Goal: Task Accomplishment & Management: Manage account settings

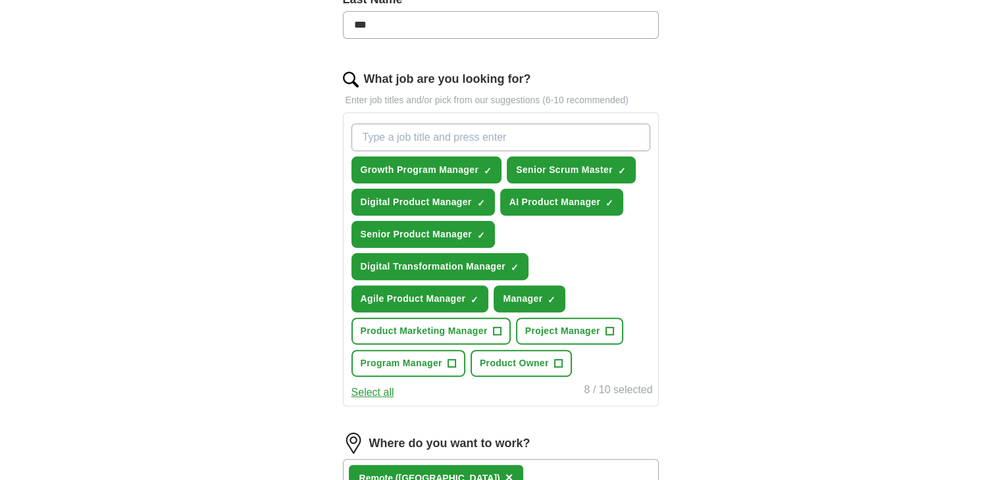
scroll to position [395, 0]
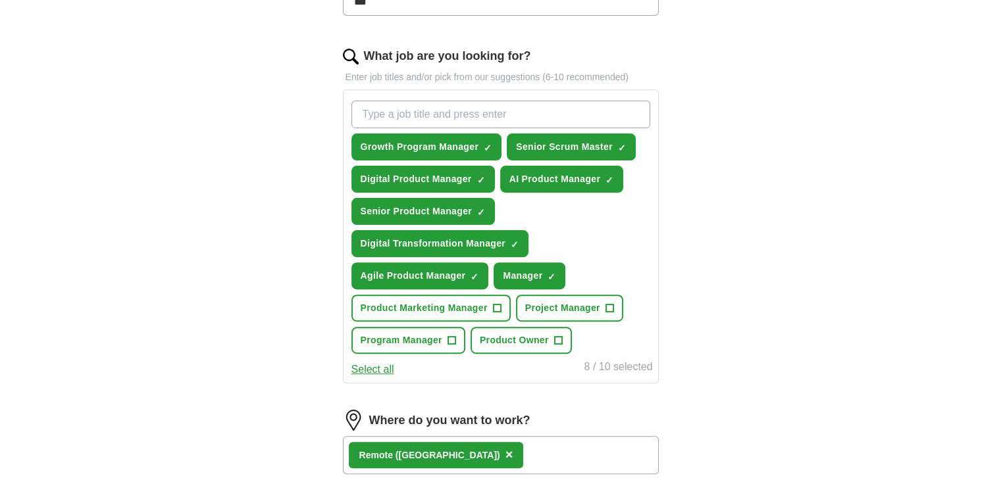
click at [385, 366] on button "Select all" at bounding box center [372, 370] width 43 height 16
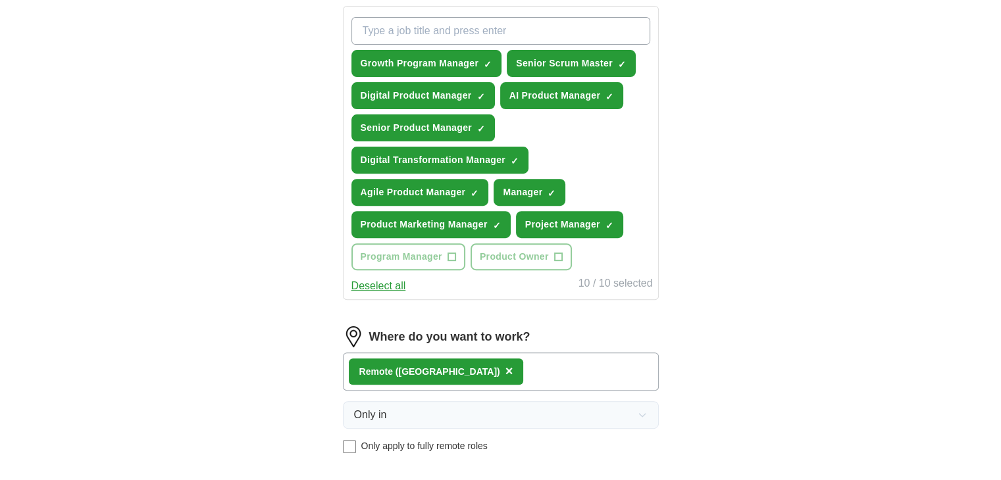
scroll to position [526, 0]
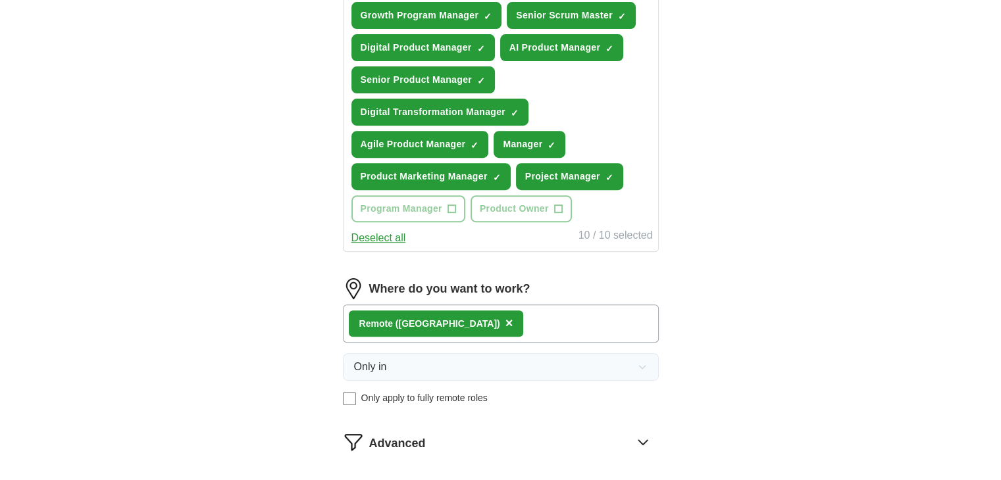
click at [464, 324] on div "Remote ([GEOGRAPHIC_DATA]) ×" at bounding box center [501, 324] width 316 height 38
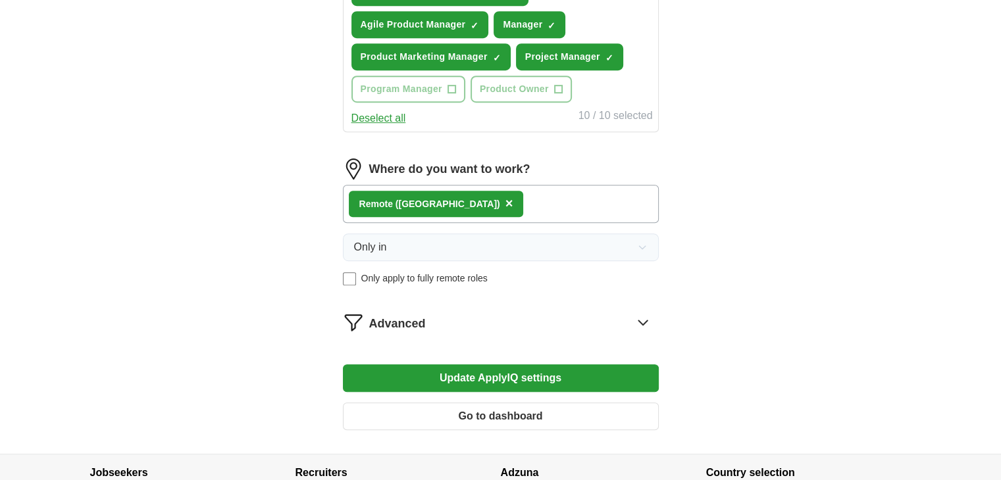
scroll to position [658, 0]
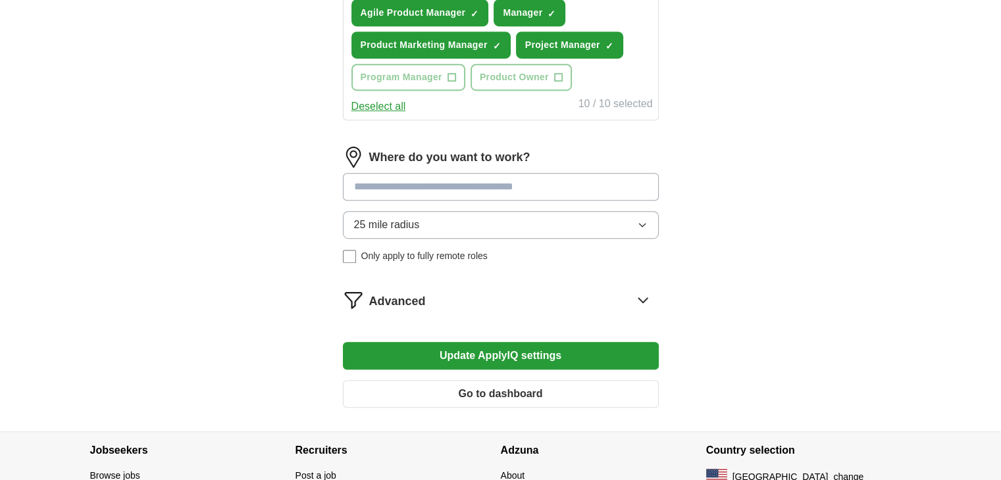
click at [395, 190] on input at bounding box center [501, 187] width 316 height 28
type input "*****"
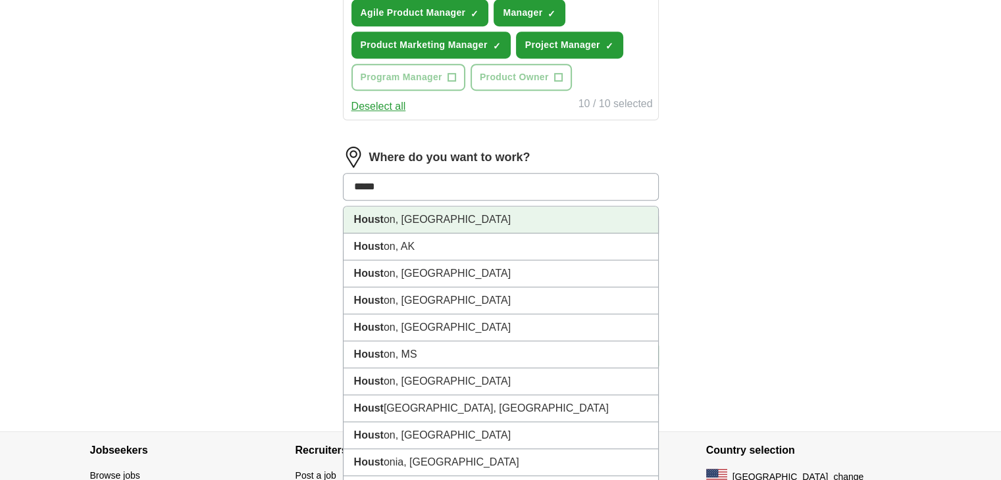
click at [390, 217] on li "Houst on, [GEOGRAPHIC_DATA]" at bounding box center [501, 220] width 315 height 27
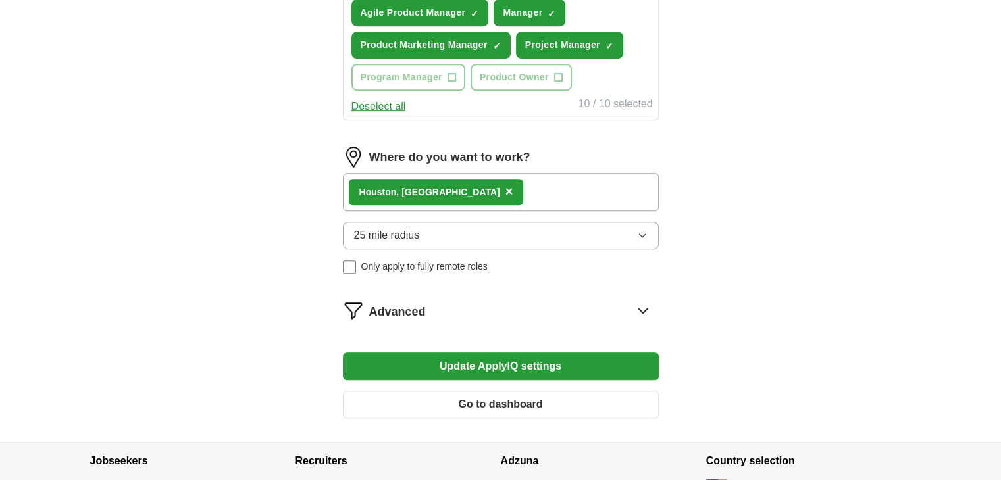
click at [467, 185] on div "Houst on, [GEOGRAPHIC_DATA] ×" at bounding box center [501, 192] width 316 height 38
click at [570, 228] on button "25 mile radius" at bounding box center [501, 236] width 316 height 28
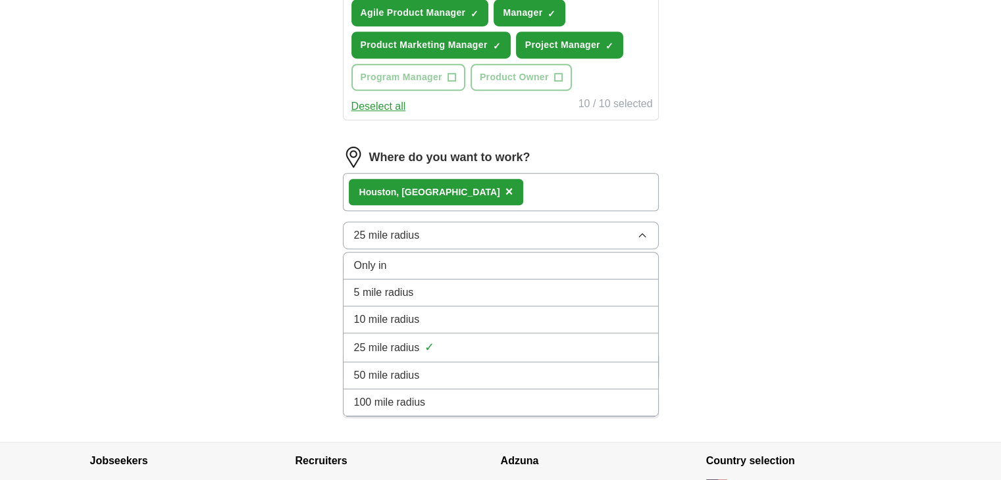
click at [399, 368] on span "50 mile radius" at bounding box center [387, 376] width 66 height 16
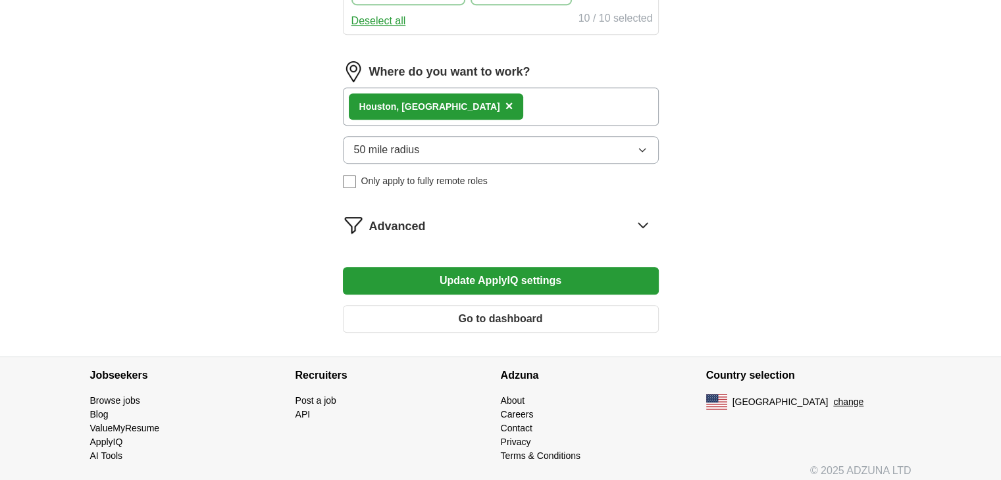
scroll to position [747, 0]
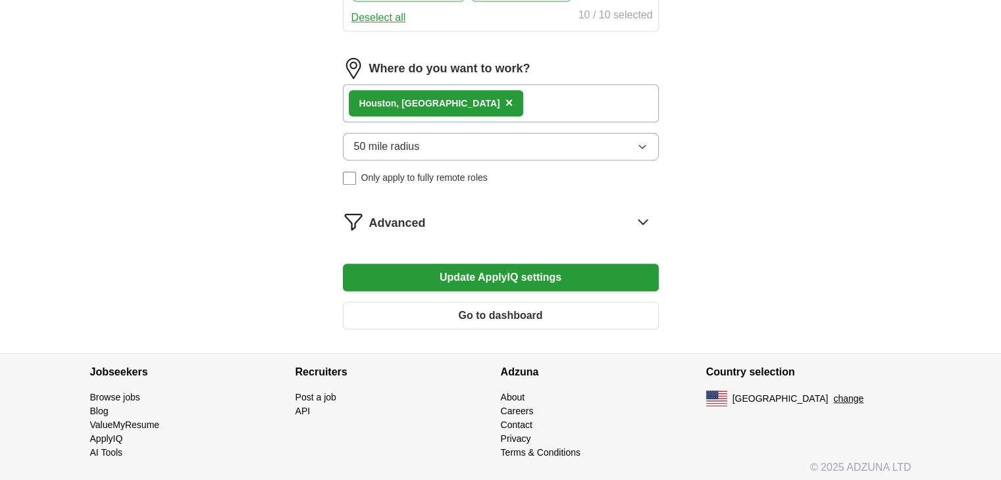
click at [515, 270] on button "Update ApplyIQ settings" at bounding box center [501, 278] width 316 height 28
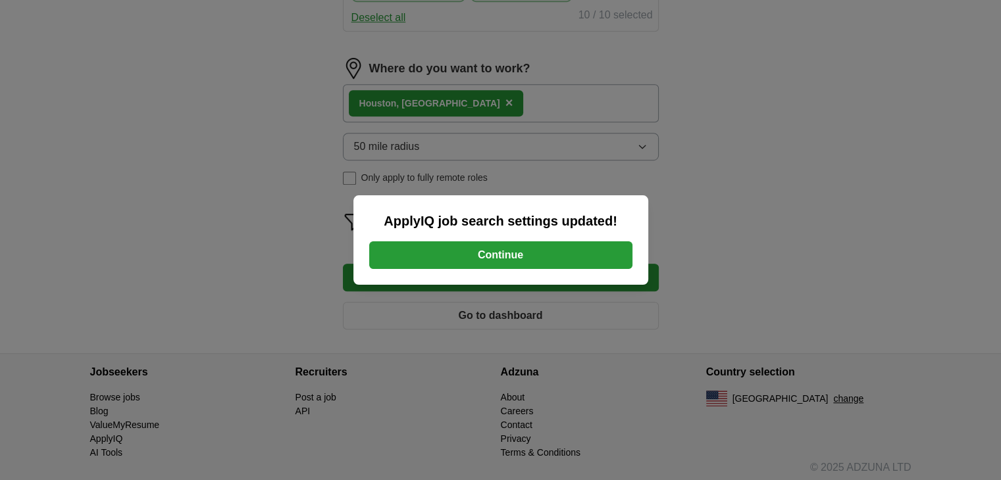
click at [516, 254] on button "Continue" at bounding box center [500, 256] width 263 height 28
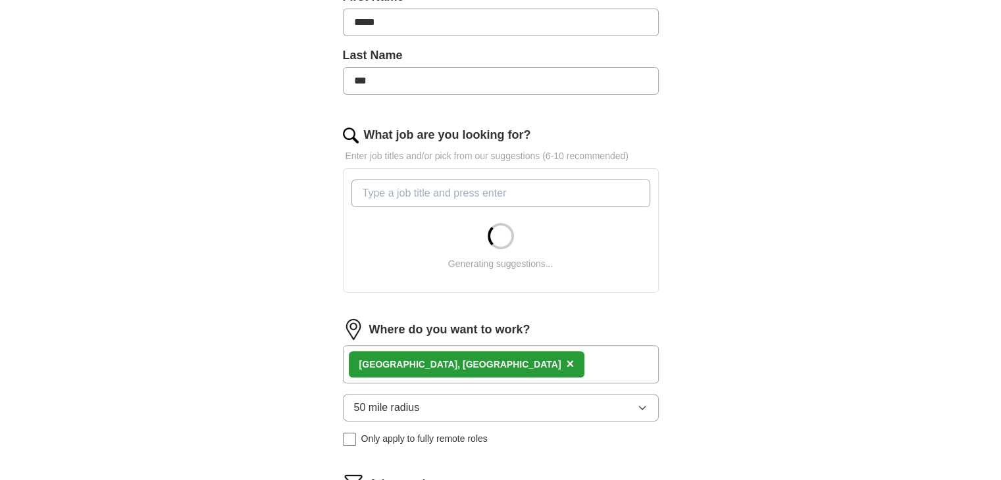
scroll to position [329, 0]
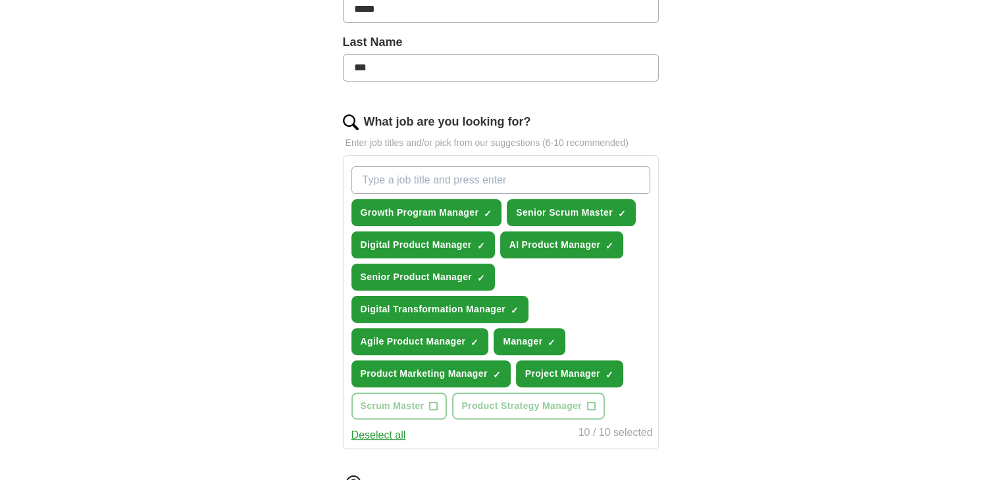
click at [411, 185] on input "What job are you looking for?" at bounding box center [500, 180] width 299 height 28
type input "scrum master"
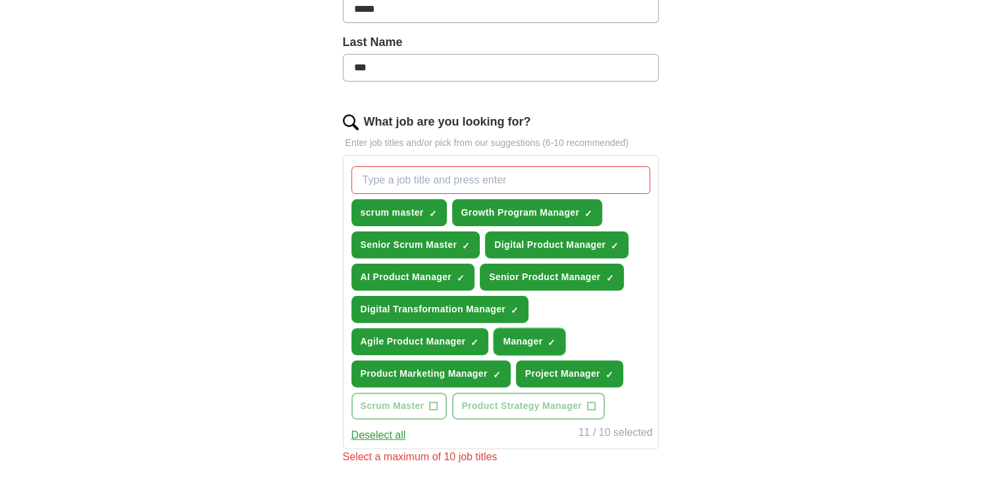
click at [0, 0] on span "×" at bounding box center [0, 0] width 0 height 0
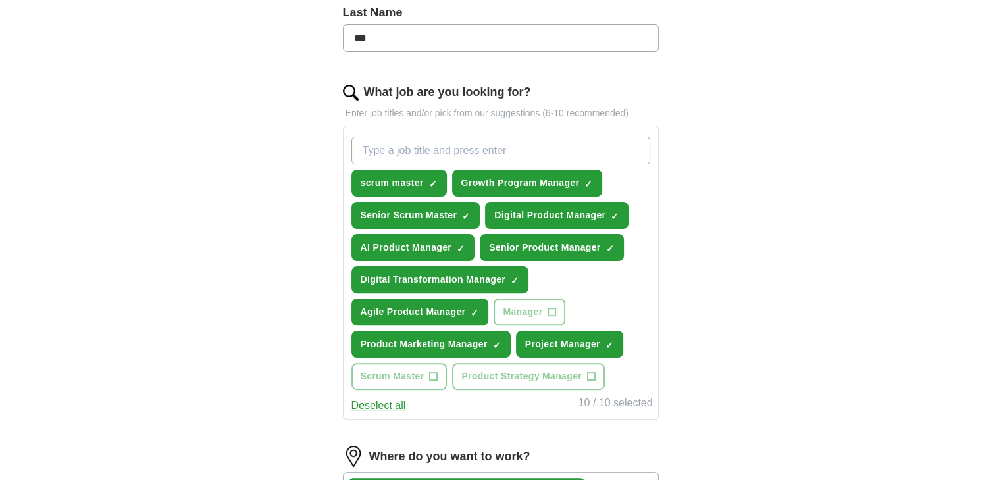
scroll to position [461, 0]
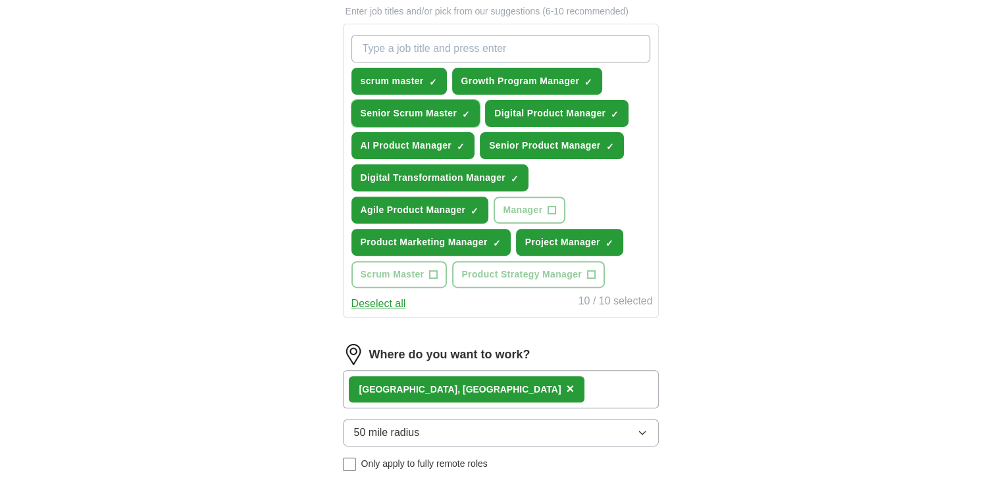
click at [0, 0] on span "×" at bounding box center [0, 0] width 0 height 0
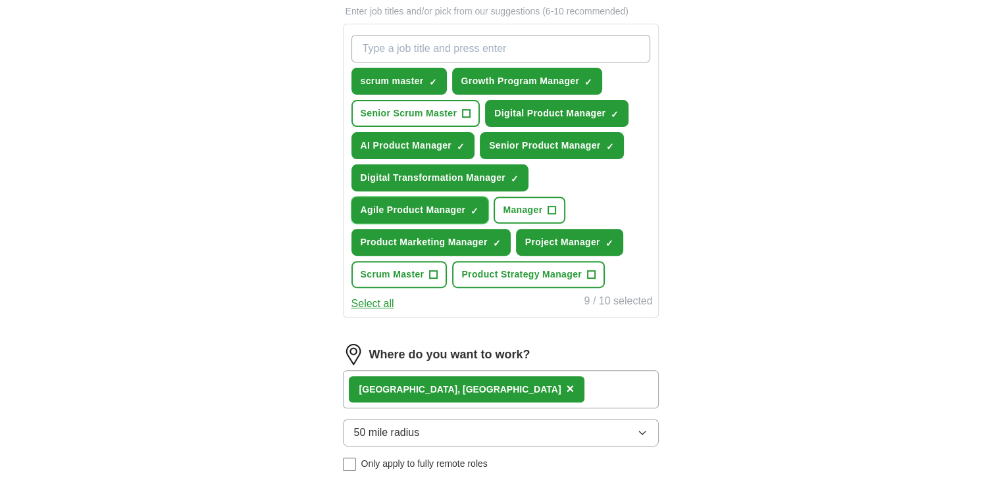
click at [0, 0] on span "×" at bounding box center [0, 0] width 0 height 0
drag, startPoint x: 401, startPoint y: 48, endPoint x: 440, endPoint y: 25, distance: 44.6
click at [400, 48] on input "What job are you looking for?" at bounding box center [500, 49] width 299 height 28
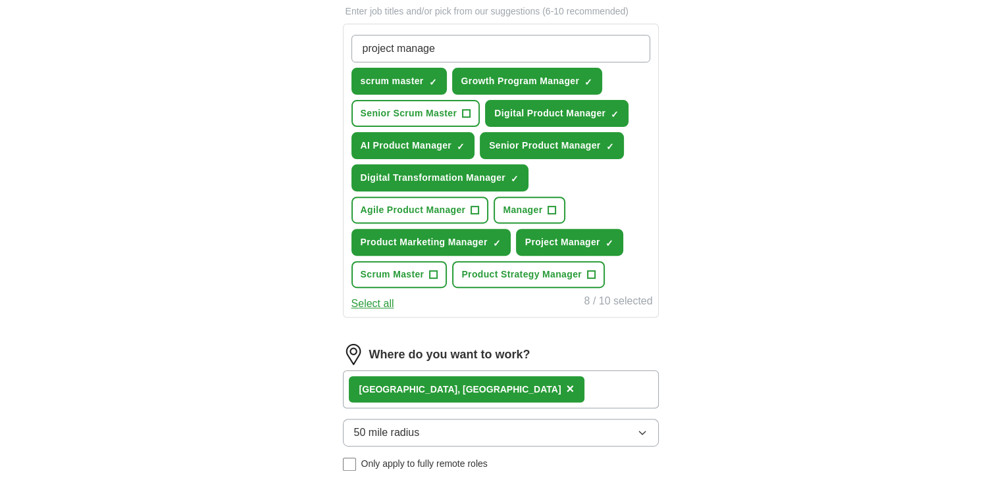
type input "project manager"
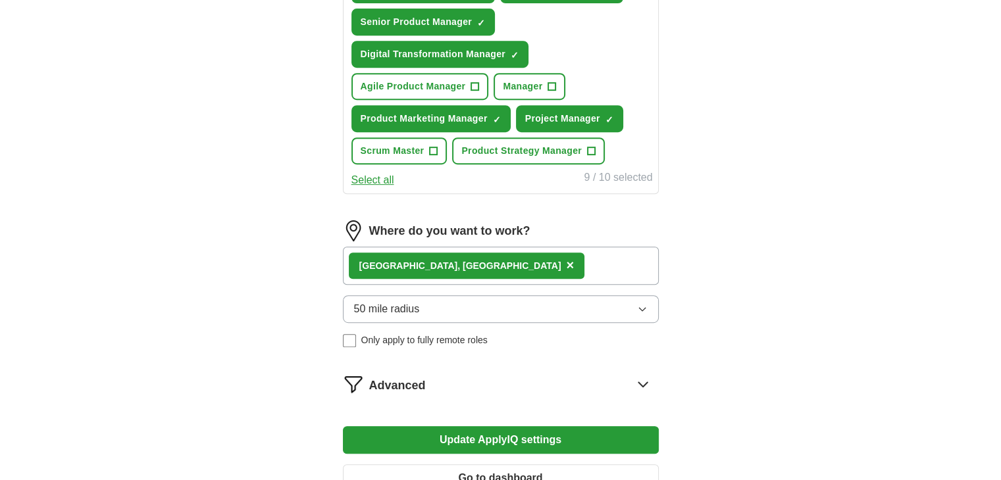
scroll to position [658, 0]
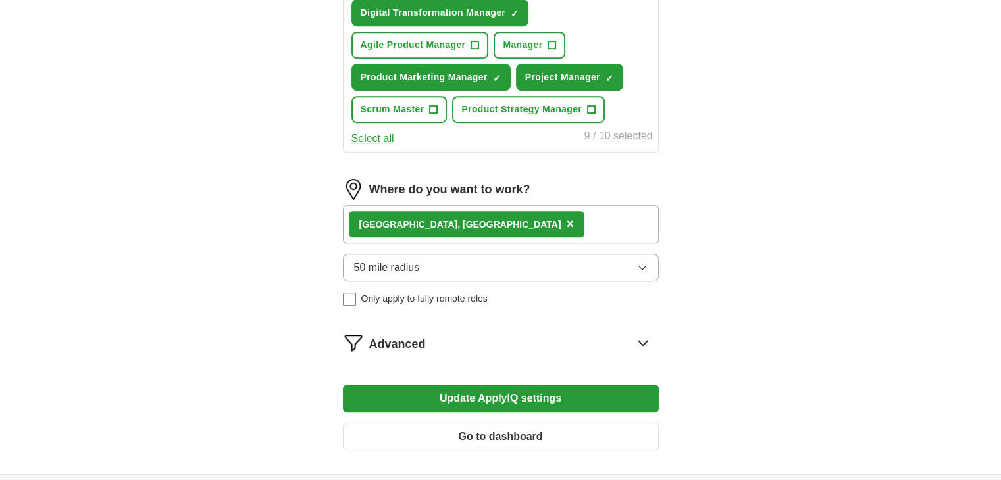
click at [494, 394] on button "Update ApplyIQ settings" at bounding box center [501, 399] width 316 height 28
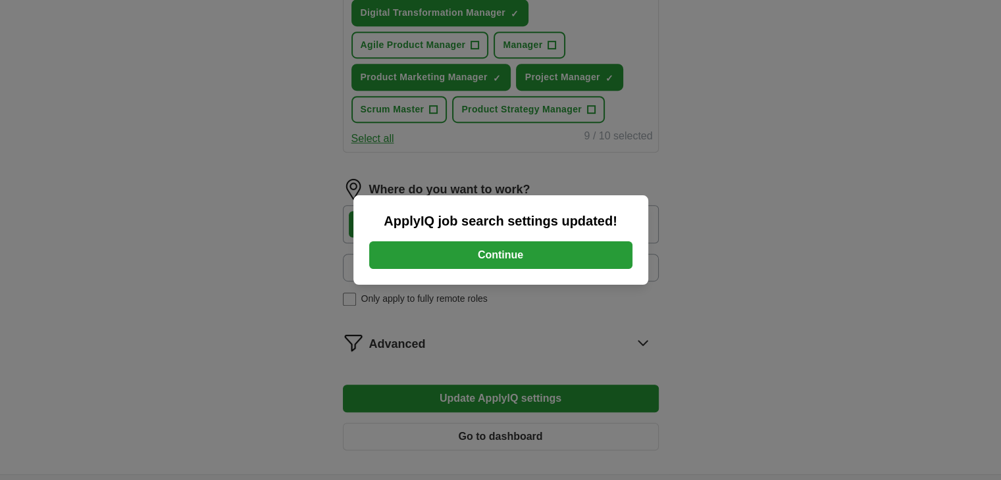
click at [503, 255] on button "Continue" at bounding box center [500, 256] width 263 height 28
